Goal: Navigation & Orientation: Find specific page/section

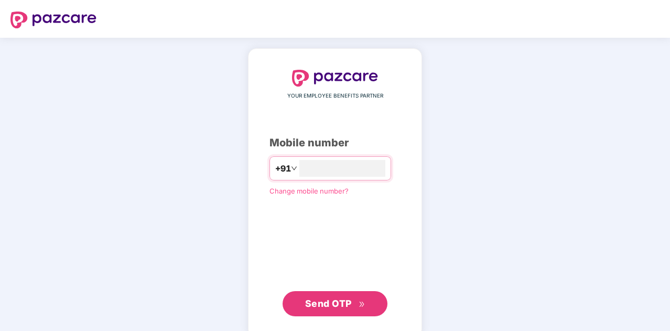
type input "**********"
click at [329, 303] on span "Send OTP" at bounding box center [328, 303] width 47 height 11
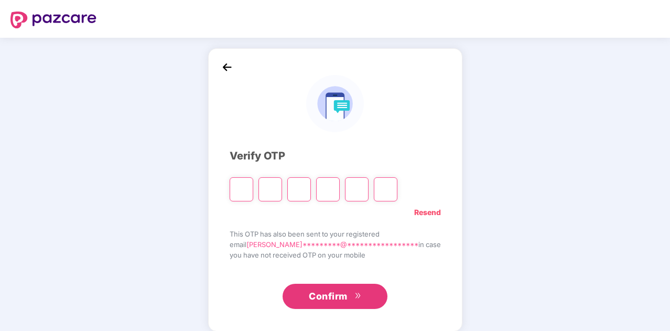
type input "*"
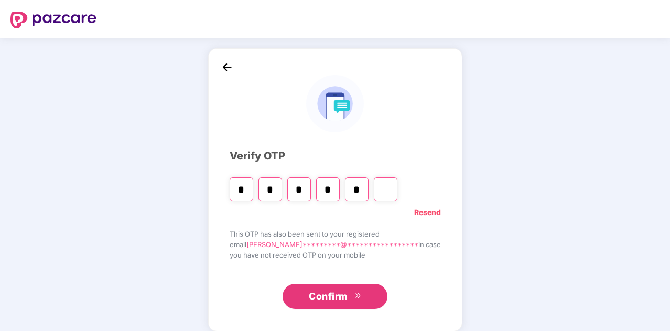
type input "*"
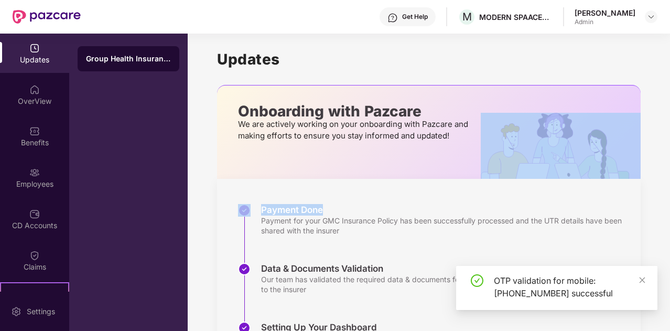
drag, startPoint x: 668, startPoint y: 101, endPoint x: 670, endPoint y: 181, distance: 79.7
click at [669, 181] on html "Get Help M MODERN SPAACES VENTURES [PERSON_NAME] Admin Updates OverView Benefit…" at bounding box center [335, 165] width 670 height 331
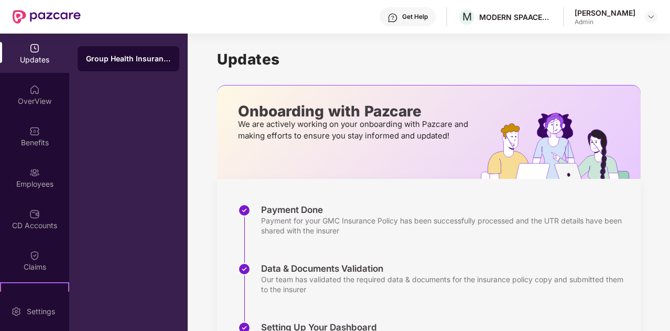
click at [657, 61] on div "Updates Onboarding with Pazcare We are actively working on your onboarding with…" at bounding box center [429, 261] width 482 height 455
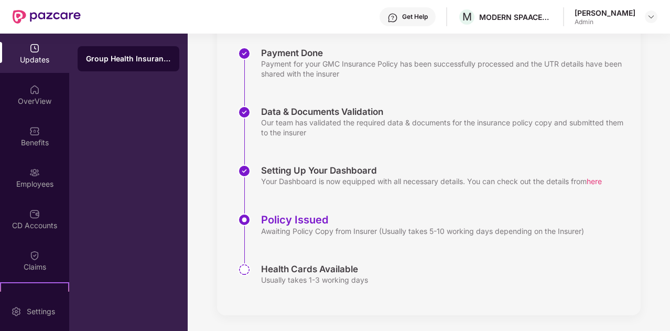
scroll to position [157, 0]
click at [40, 101] on div "OverView" at bounding box center [34, 101] width 69 height 10
